Goal: Transaction & Acquisition: Purchase product/service

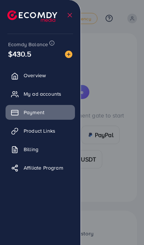
click at [106, 148] on div at bounding box center [72, 147] width 144 height 294
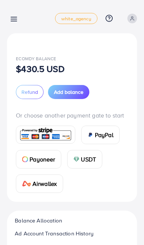
click at [72, 92] on span "Add balance" at bounding box center [69, 91] width 30 height 7
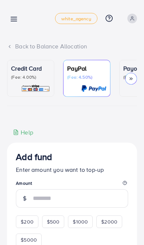
click at [40, 76] on p "(Fee: 4.00%)" at bounding box center [30, 77] width 39 height 6
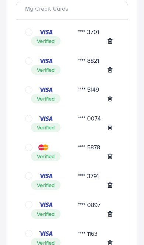
scroll to position [154, 0]
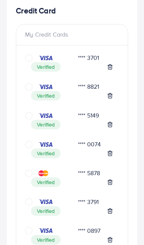
click at [27, 85] on icon "circle" at bounding box center [28, 86] width 7 height 7
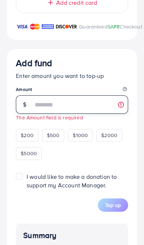
click at [78, 107] on input "number" at bounding box center [80, 104] width 95 height 18
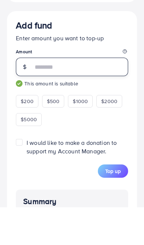
type input "***"
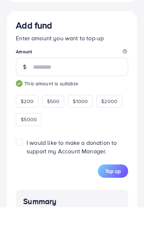
scroll to position [1116, 0]
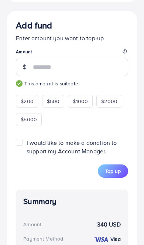
click at [114, 171] on button "Top up" at bounding box center [113, 170] width 30 height 13
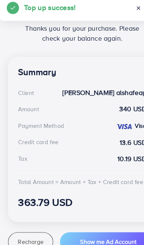
scroll to position [147, 0]
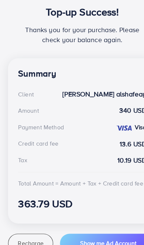
click at [34, 209] on button "Recharge" at bounding box center [27, 217] width 40 height 17
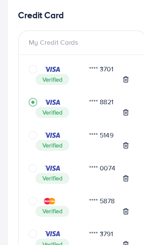
click at [34, 119] on div at bounding box center [40, 122] width 31 height 7
click at [29, 119] on icon "circle" at bounding box center [28, 122] width 7 height 7
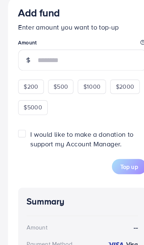
click at [64, 61] on input "number" at bounding box center [80, 52] width 95 height 18
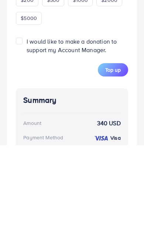
scroll to position [1145, 0]
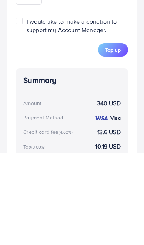
type input "***"
click at [111, 138] on span "Top up" at bounding box center [113, 141] width 16 height 7
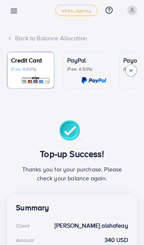
scroll to position [0, 0]
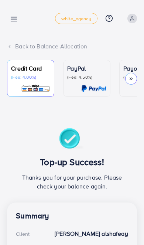
click at [17, 20] on icon at bounding box center [14, 19] width 8 height 8
